Goal: Task Accomplishment & Management: Manage account settings

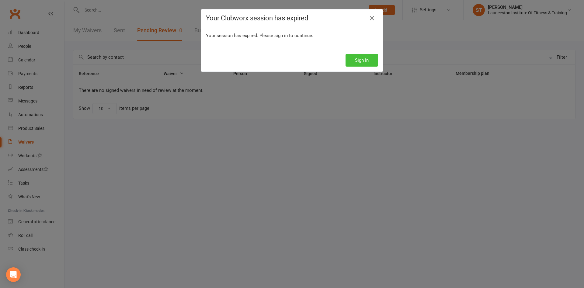
drag, startPoint x: 372, startPoint y: 47, endPoint x: 364, endPoint y: 56, distance: 12.3
click at [369, 50] on div "Your Clubworx session has expired Your session has expired. Please sign in to c…" at bounding box center [292, 40] width 182 height 62
click at [364, 56] on button "Sign In" at bounding box center [362, 60] width 33 height 13
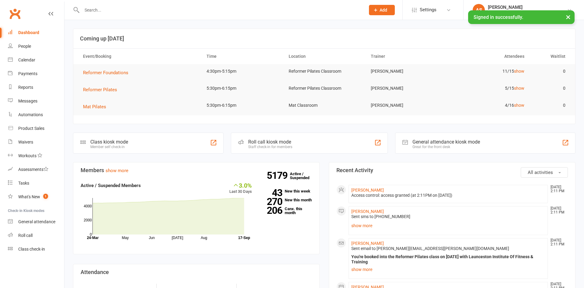
click at [160, 11] on input "text" at bounding box center [220, 10] width 281 height 9
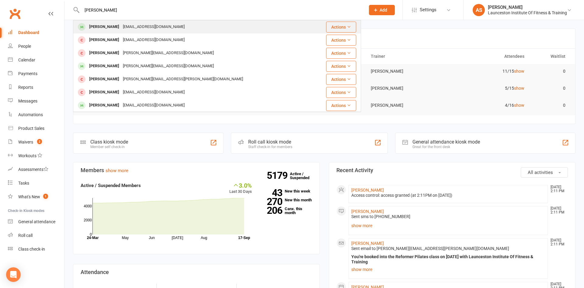
type input "[PERSON_NAME]"
click at [148, 24] on div "[EMAIL_ADDRESS][DOMAIN_NAME]" at bounding box center [153, 27] width 65 height 9
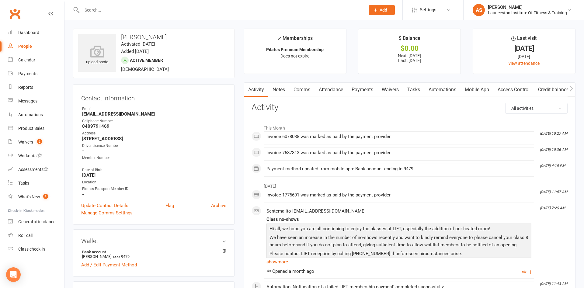
click at [371, 91] on link "Payments" at bounding box center [362, 90] width 30 height 14
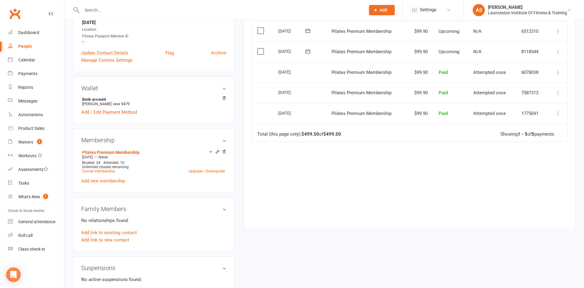
scroll to position [155, 0]
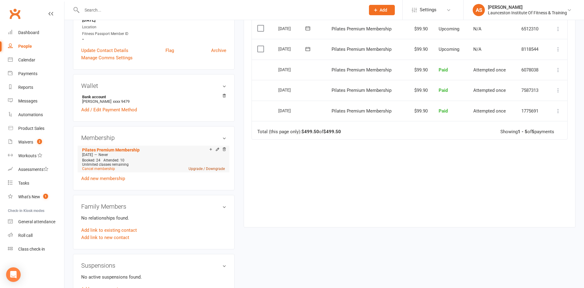
click at [218, 168] on link "Upgrade / Downgrade" at bounding box center [207, 169] width 36 height 4
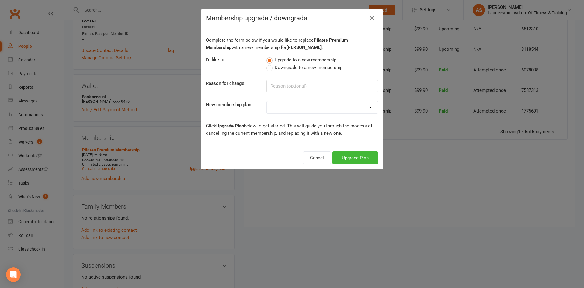
click at [267, 101] on select "24/7 Gym Membership Pilates Plus Membership Casual Visit- $20 Upfront 24/7 Gym …" at bounding box center [322, 107] width 111 height 12
select select "0"
click option "24/7 Gym Membership" at bounding box center [0, 0] width 0 height 0
click at [348, 155] on button "Upgrade Plan" at bounding box center [356, 157] width 46 height 13
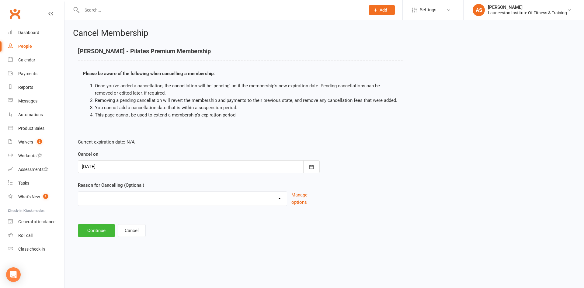
click at [169, 171] on div at bounding box center [199, 166] width 242 height 13
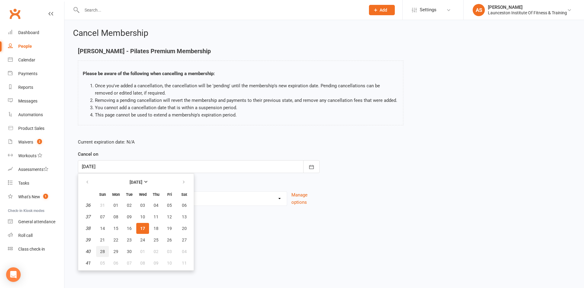
click at [102, 250] on span "28" at bounding box center [102, 251] width 5 height 5
type input "[DATE]"
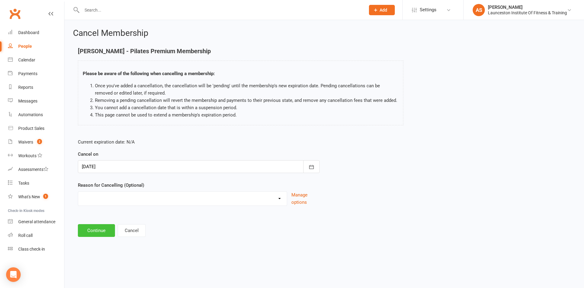
click at [102, 236] on button "Continue" at bounding box center [96, 230] width 37 height 13
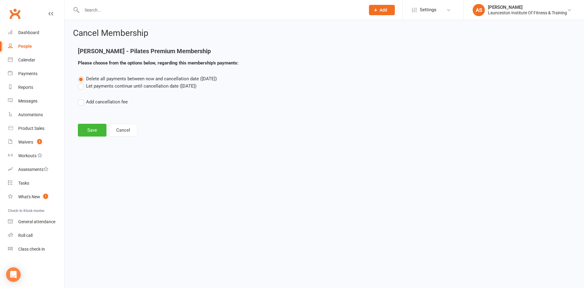
click at [143, 87] on label "Let payments continue until cancellation date ([DATE])" at bounding box center [137, 85] width 119 height 7
click at [82, 82] on input "Let payments continue until cancellation date ([DATE])" at bounding box center [80, 82] width 4 height 0
click at [96, 130] on button "Save" at bounding box center [92, 130] width 29 height 13
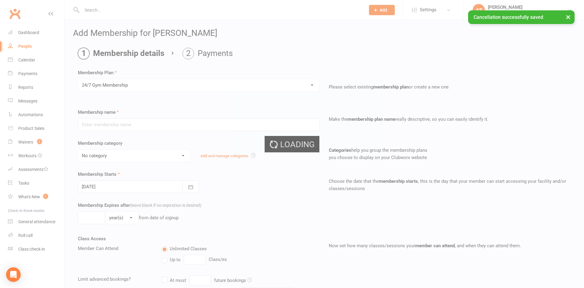
type input "24/7 Gym Membership"
select select "2"
type input "0"
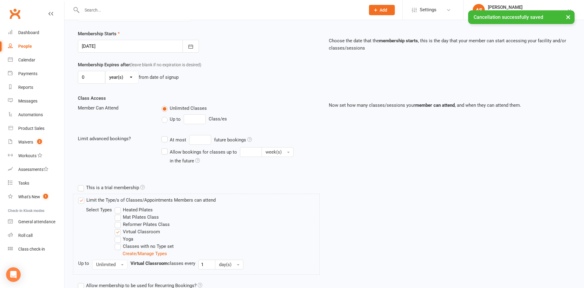
scroll to position [102, 0]
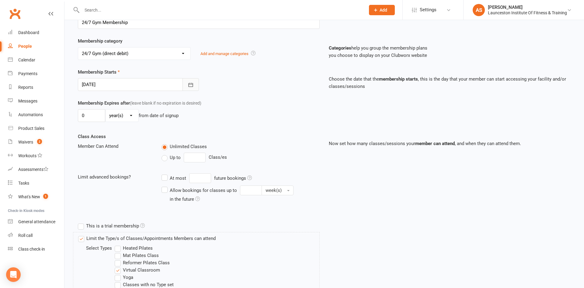
click at [190, 83] on icon "button" at bounding box center [191, 85] width 6 height 6
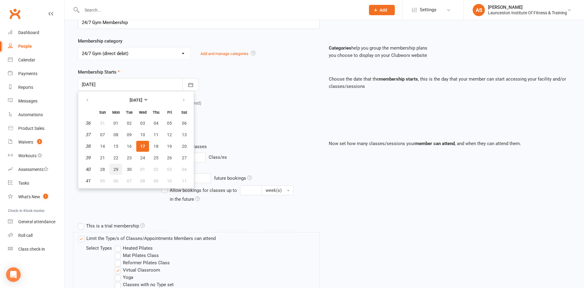
click at [115, 168] on span "29" at bounding box center [115, 169] width 5 height 5
type input "[DATE]"
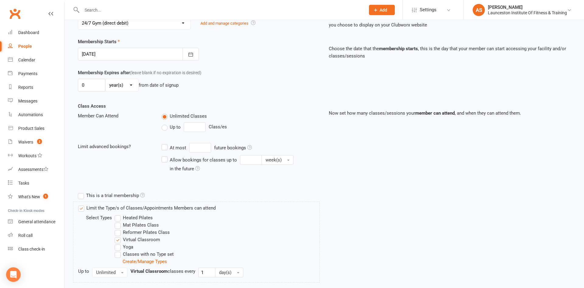
scroll to position [195, 0]
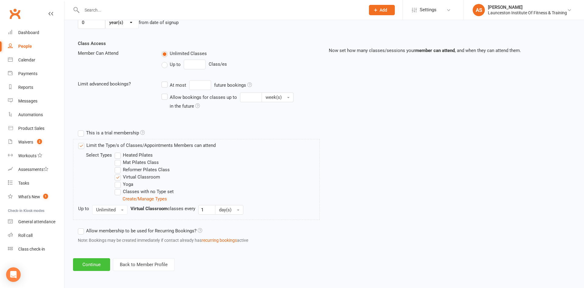
click at [93, 262] on button "Continue" at bounding box center [91, 264] width 37 height 13
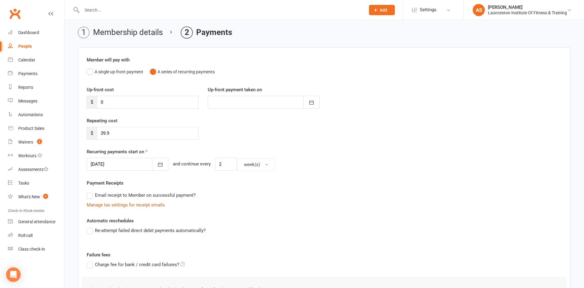
scroll to position [31, 0]
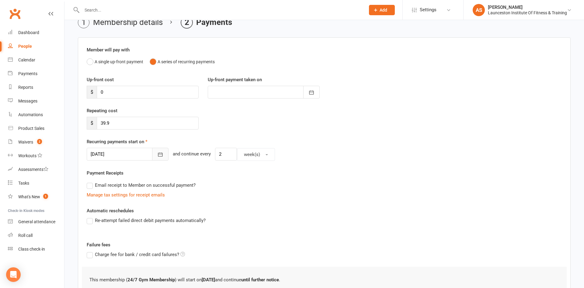
click at [160, 153] on icon "button" at bounding box center [160, 154] width 6 height 6
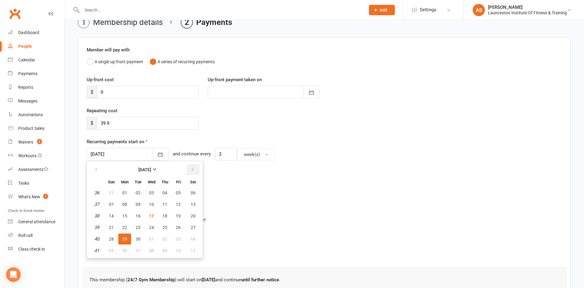
click at [190, 171] on button "button" at bounding box center [192, 169] width 13 height 11
click at [152, 193] on span "01" at bounding box center [151, 192] width 5 height 5
type input "[DATE]"
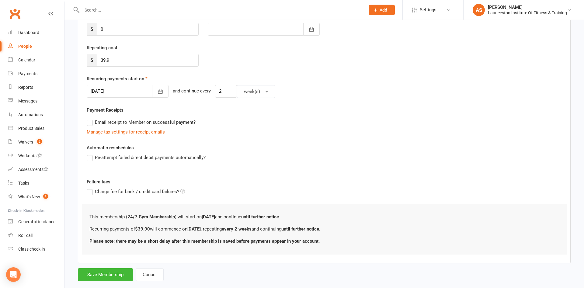
scroll to position [105, 0]
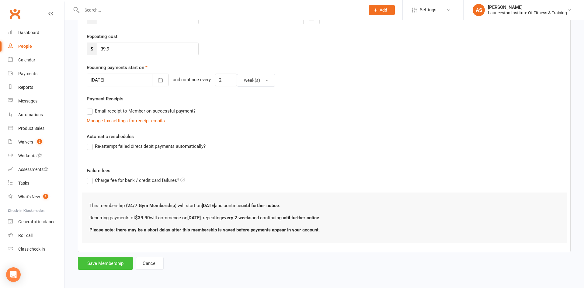
click at [112, 263] on button "Save Membership" at bounding box center [105, 263] width 55 height 13
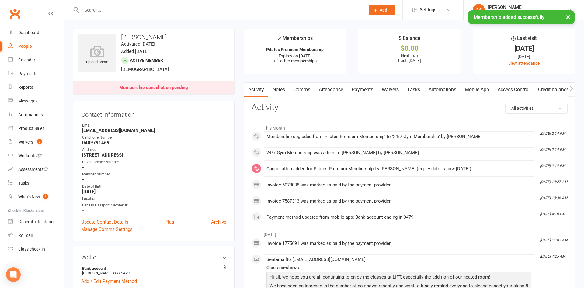
click at [362, 89] on link "Payments" at bounding box center [362, 90] width 30 height 14
